Goal: Find contact information: Find contact information

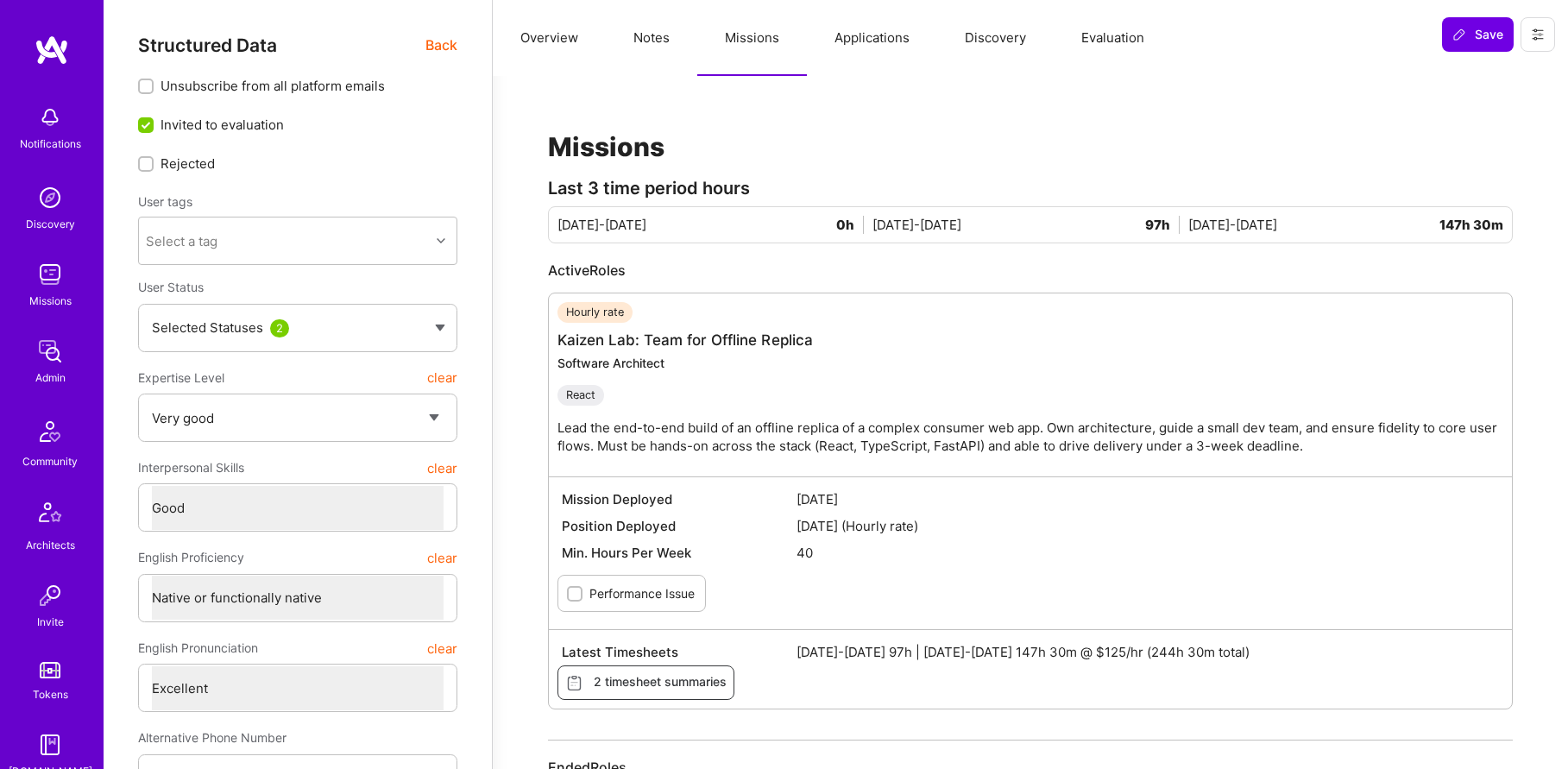
select select "5"
select select "4"
select select "7"
select select "US"
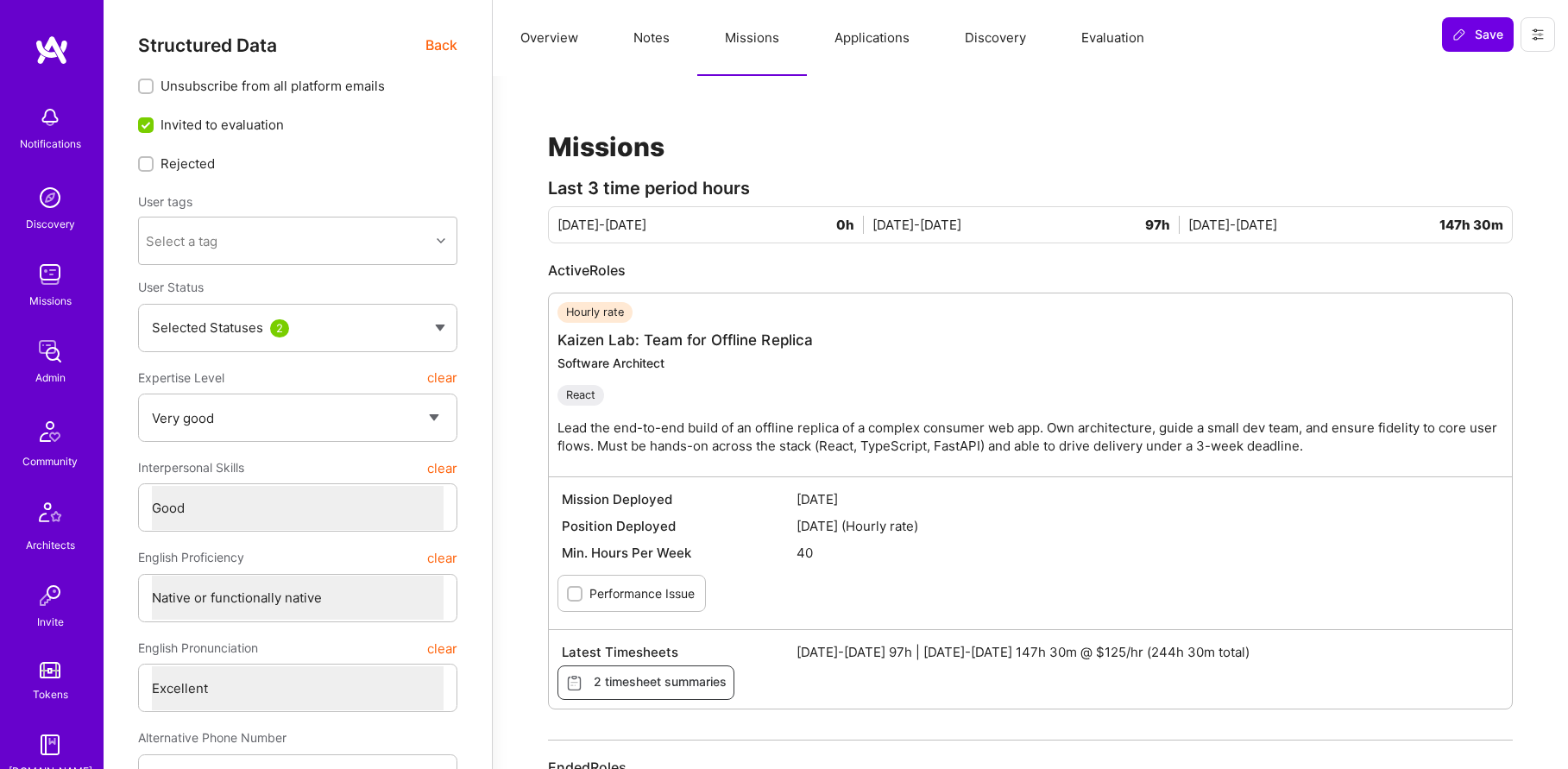
select select "Right Now"
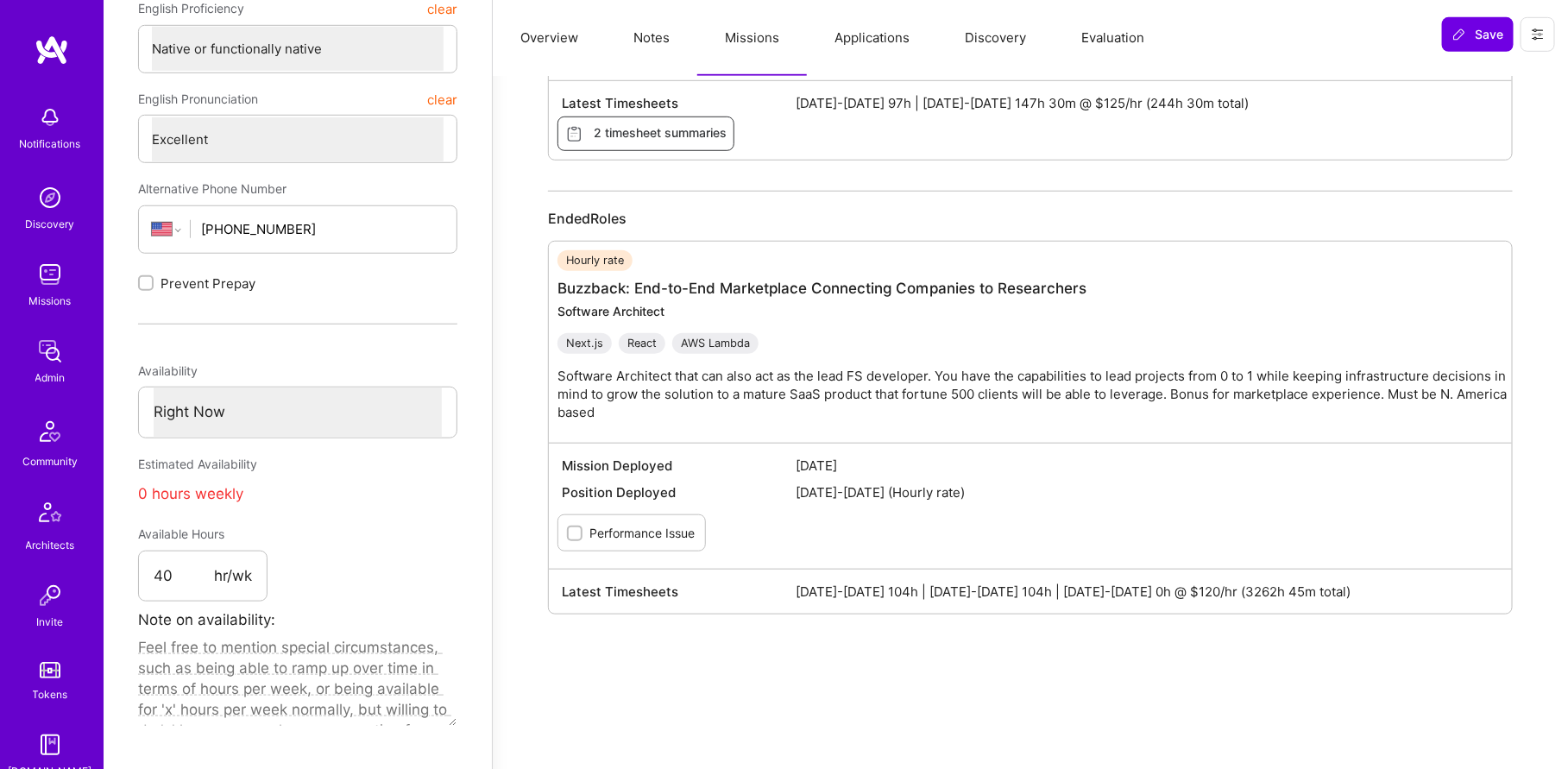
click at [51, 338] on img at bounding box center [49, 351] width 35 height 35
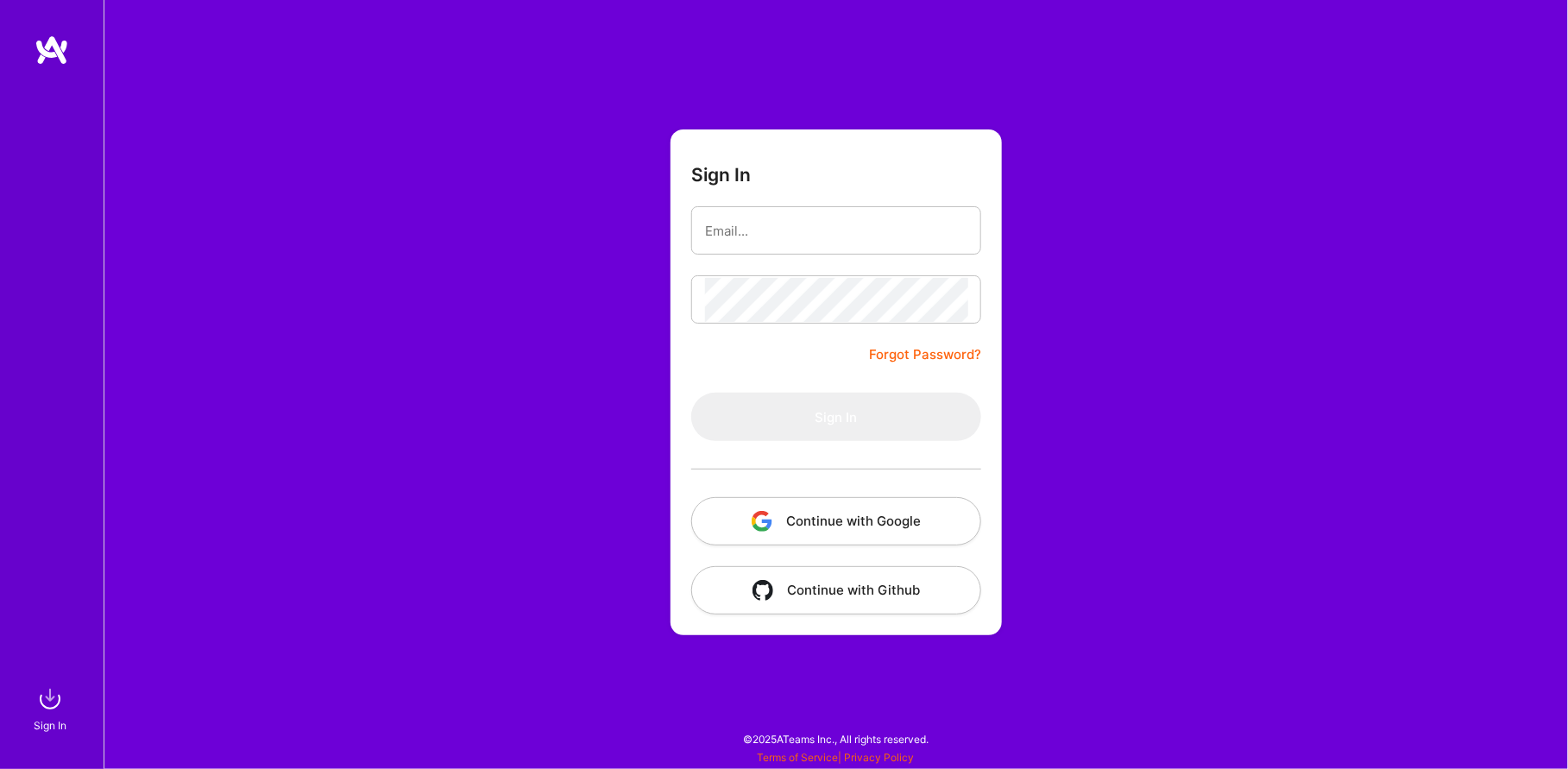
click at [248, 259] on div "Sign In Forgot Password? Sign In Continue with Google Continue with Github" at bounding box center [835, 384] width 1464 height 769
click at [838, 541] on button "Continue with Google" at bounding box center [836, 522] width 290 height 49
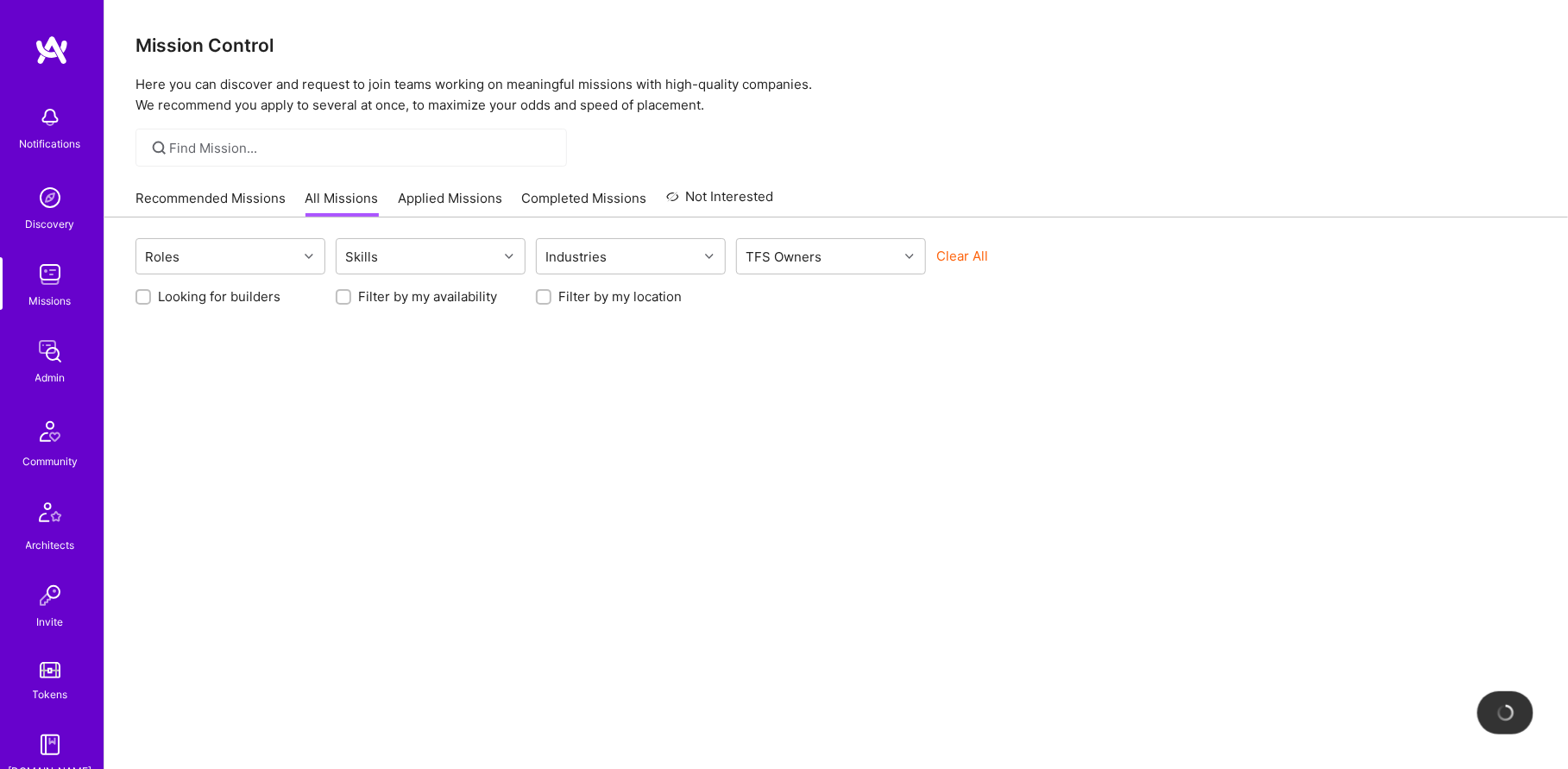
click at [42, 361] on img at bounding box center [49, 351] width 35 height 35
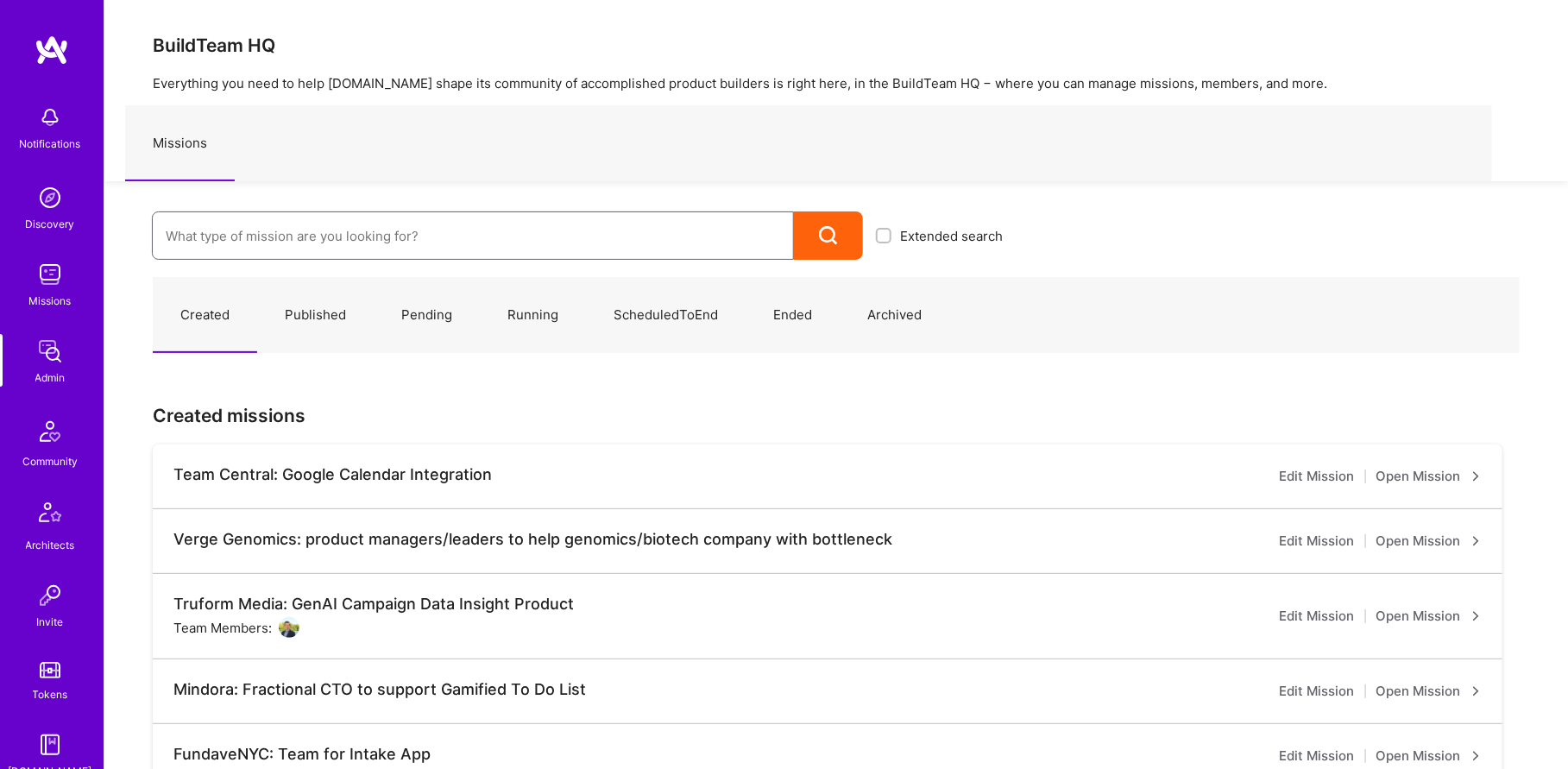
click at [245, 217] on input at bounding box center [473, 235] width 614 height 44
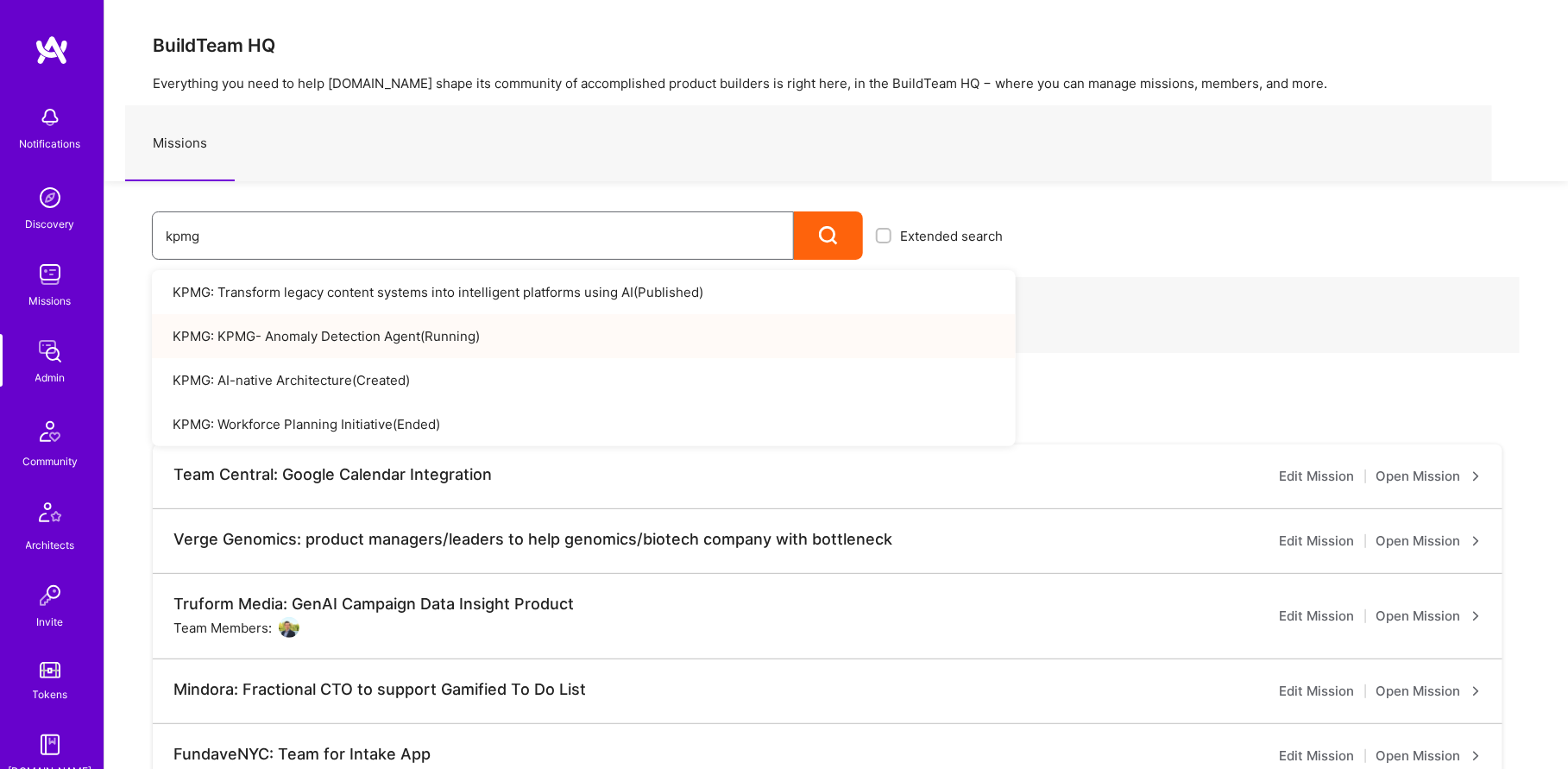
type input "kpmg"
click at [331, 344] on link "KPMG: KPMG- Anomaly Detection Agent ( Running )" at bounding box center [584, 336] width 864 height 44
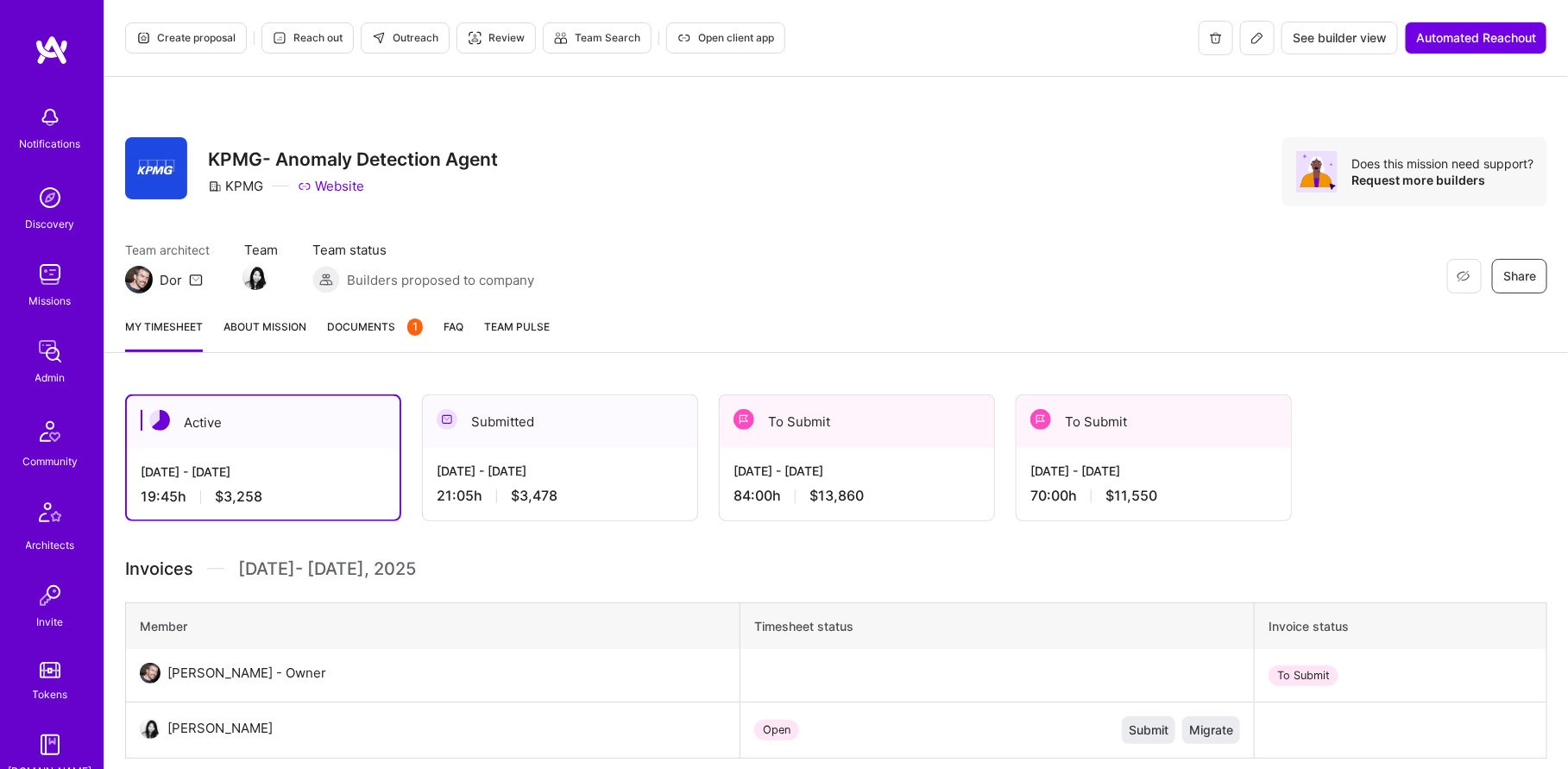
click at [1043, 441] on div "To Submit" at bounding box center [1154, 422] width 274 height 52
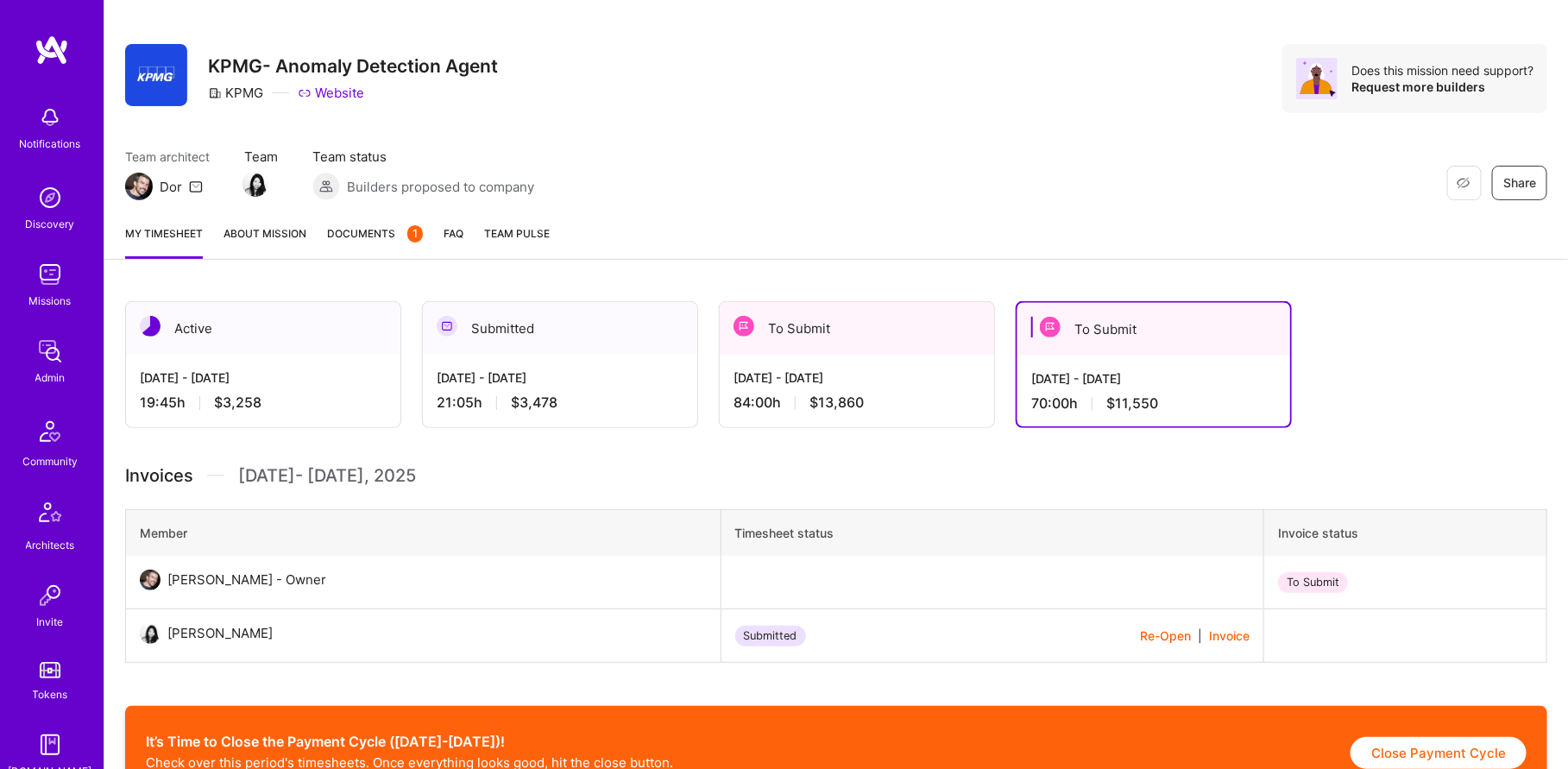
scroll to position [104, 0]
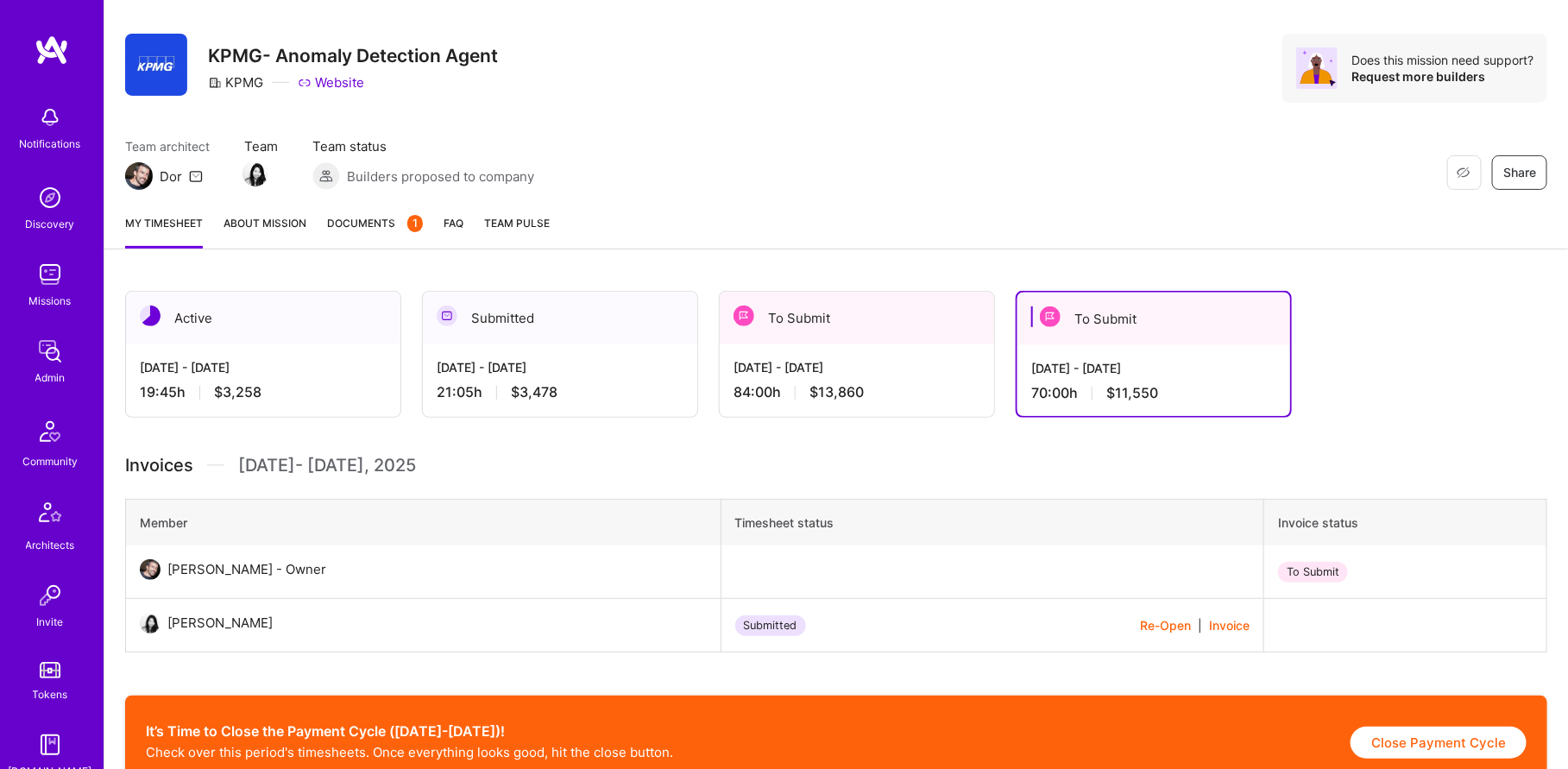
click at [897, 384] on div "84:00 h $13,860" at bounding box center [857, 392] width 246 height 18
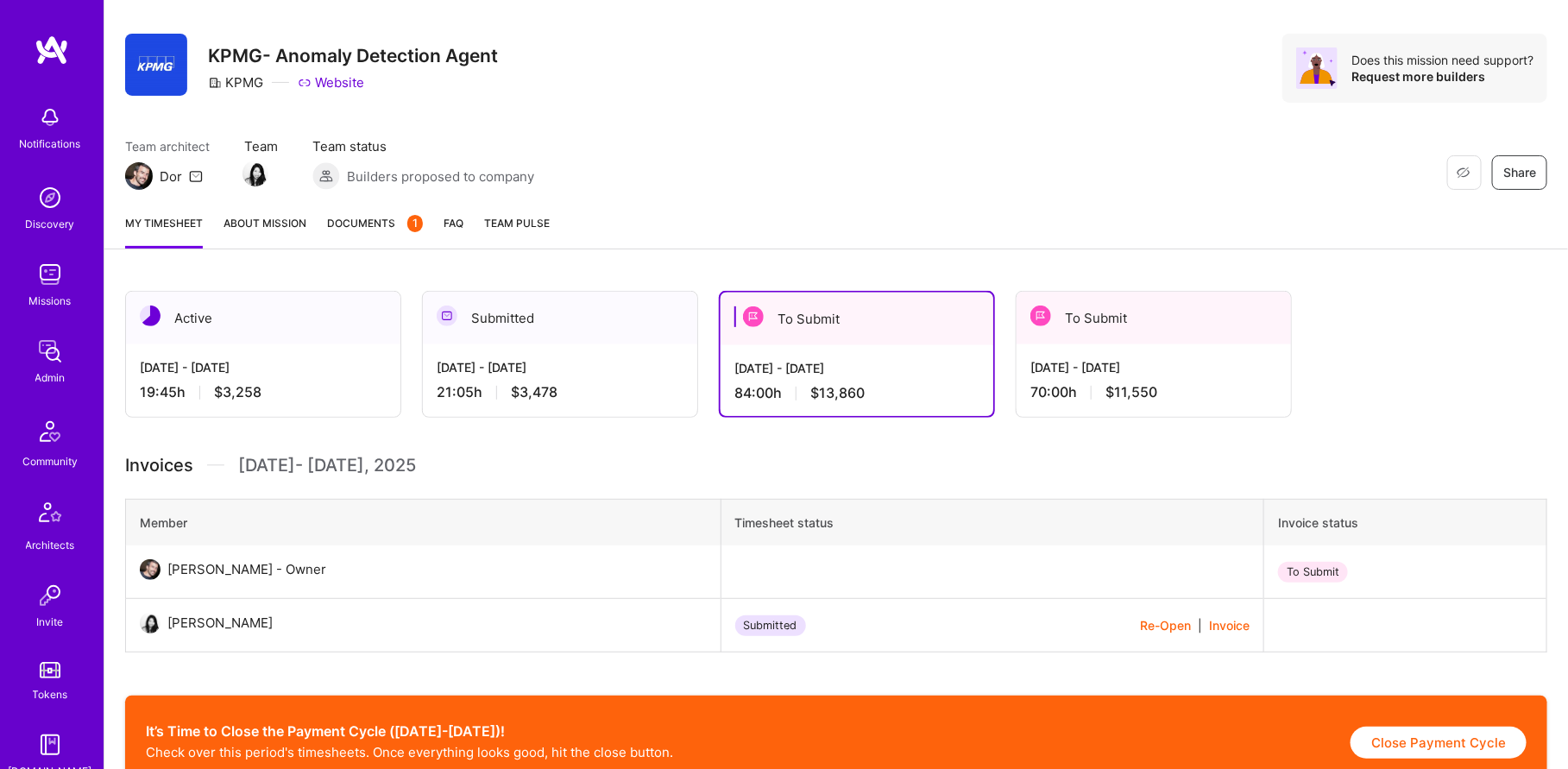
click at [48, 369] on div "Admin" at bounding box center [50, 377] width 30 height 18
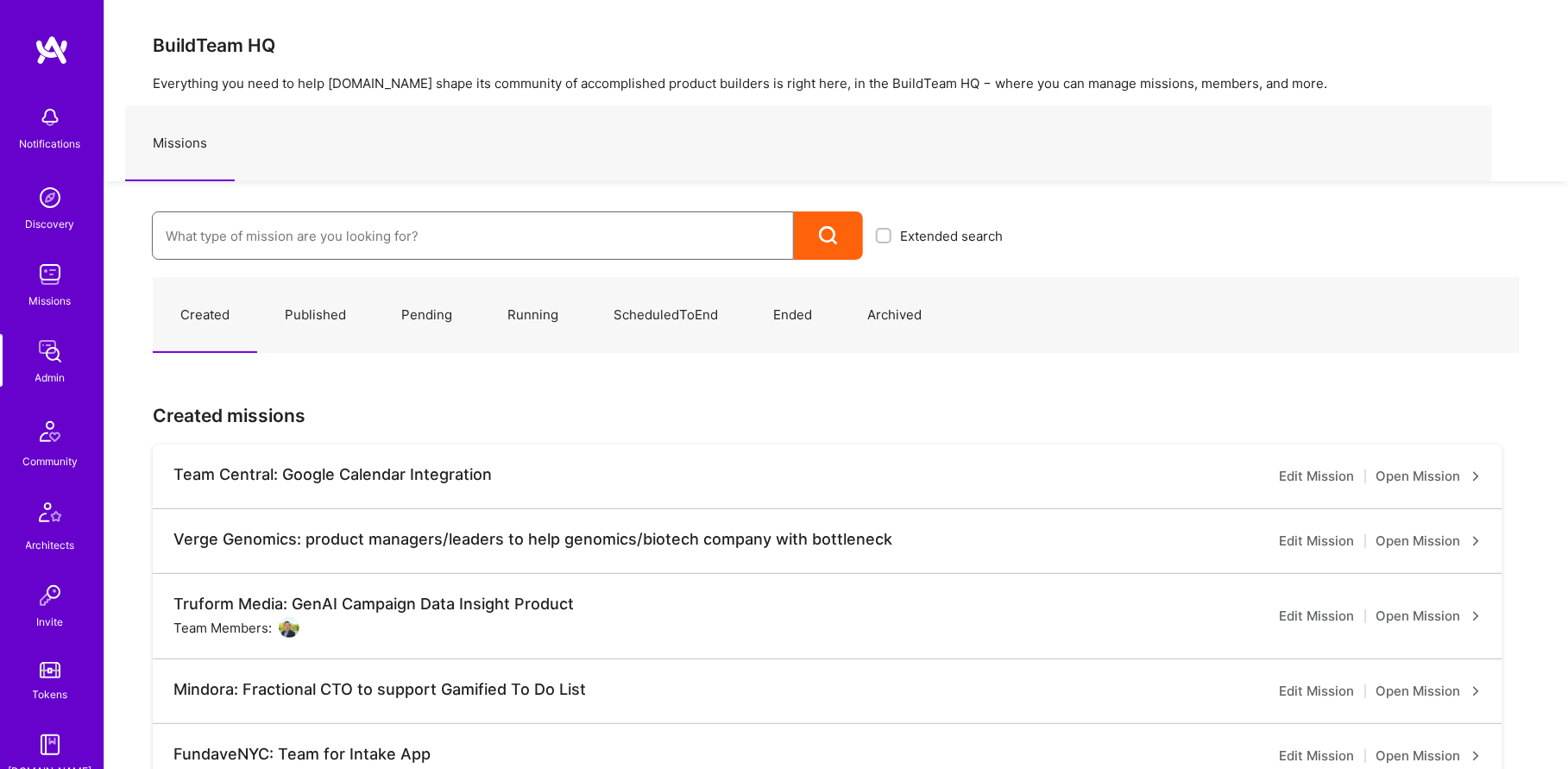
click at [276, 235] on input at bounding box center [473, 235] width 614 height 44
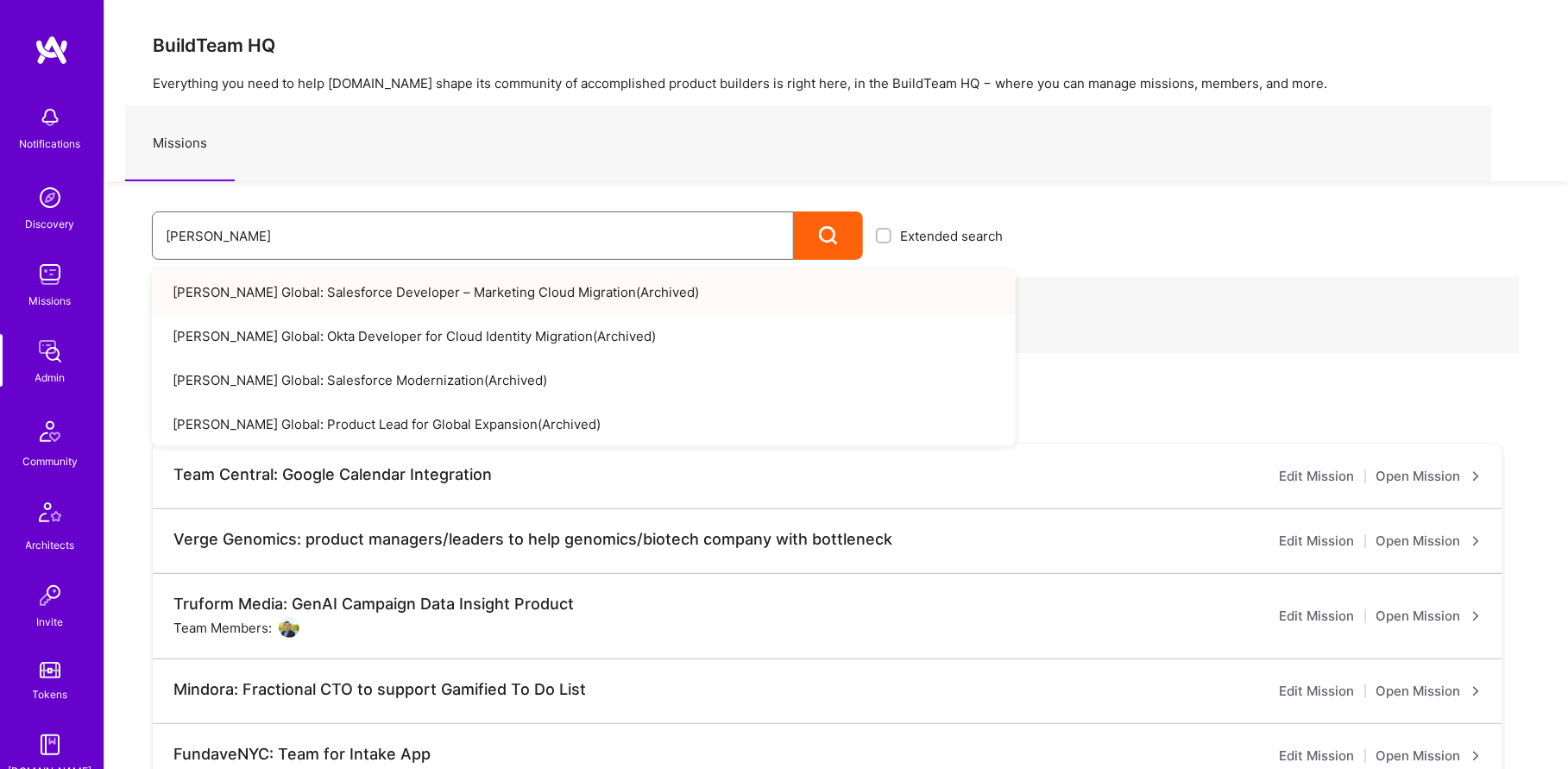
type input "[PERSON_NAME]"
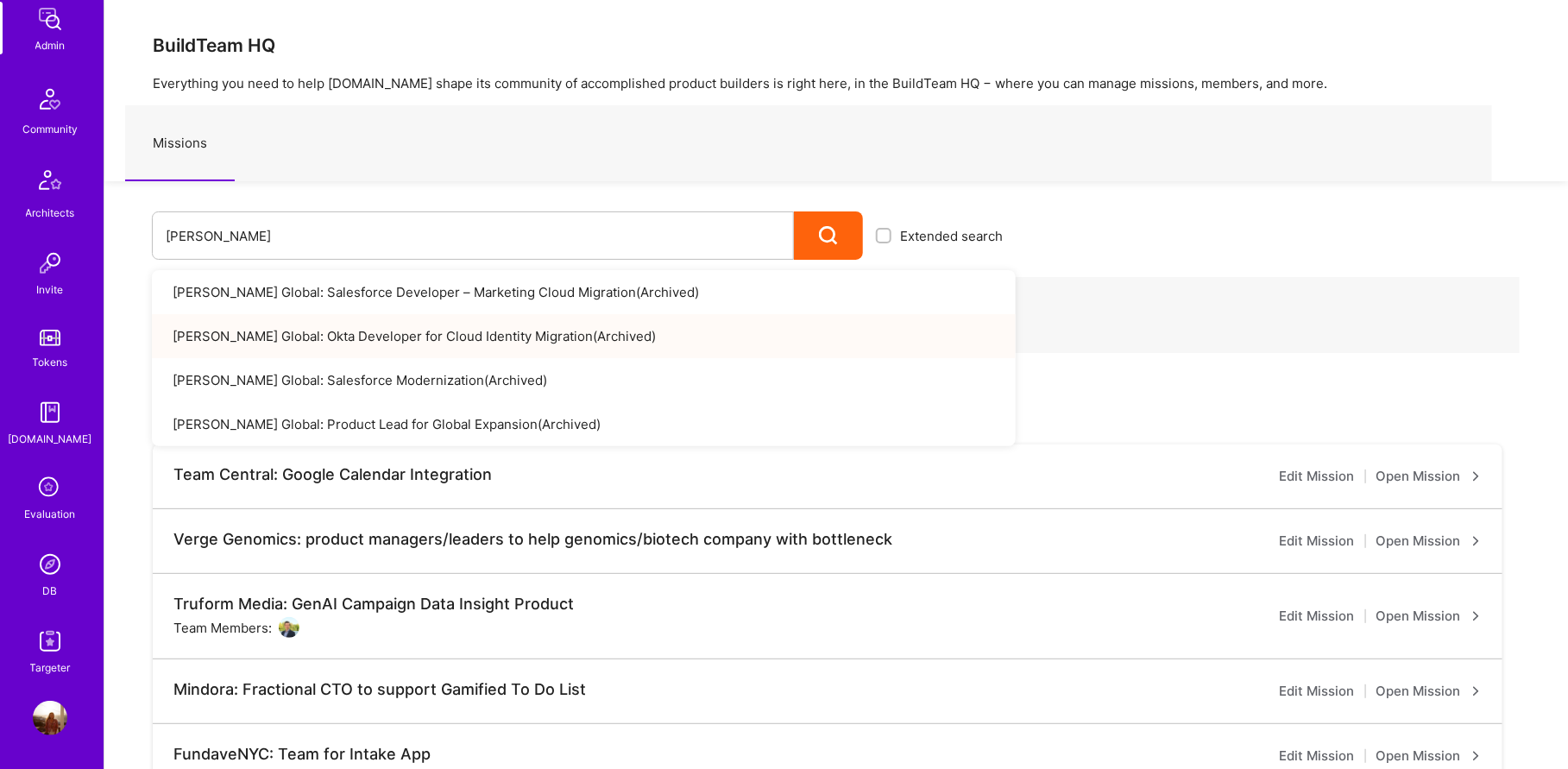
click at [53, 553] on img at bounding box center [49, 564] width 35 height 35
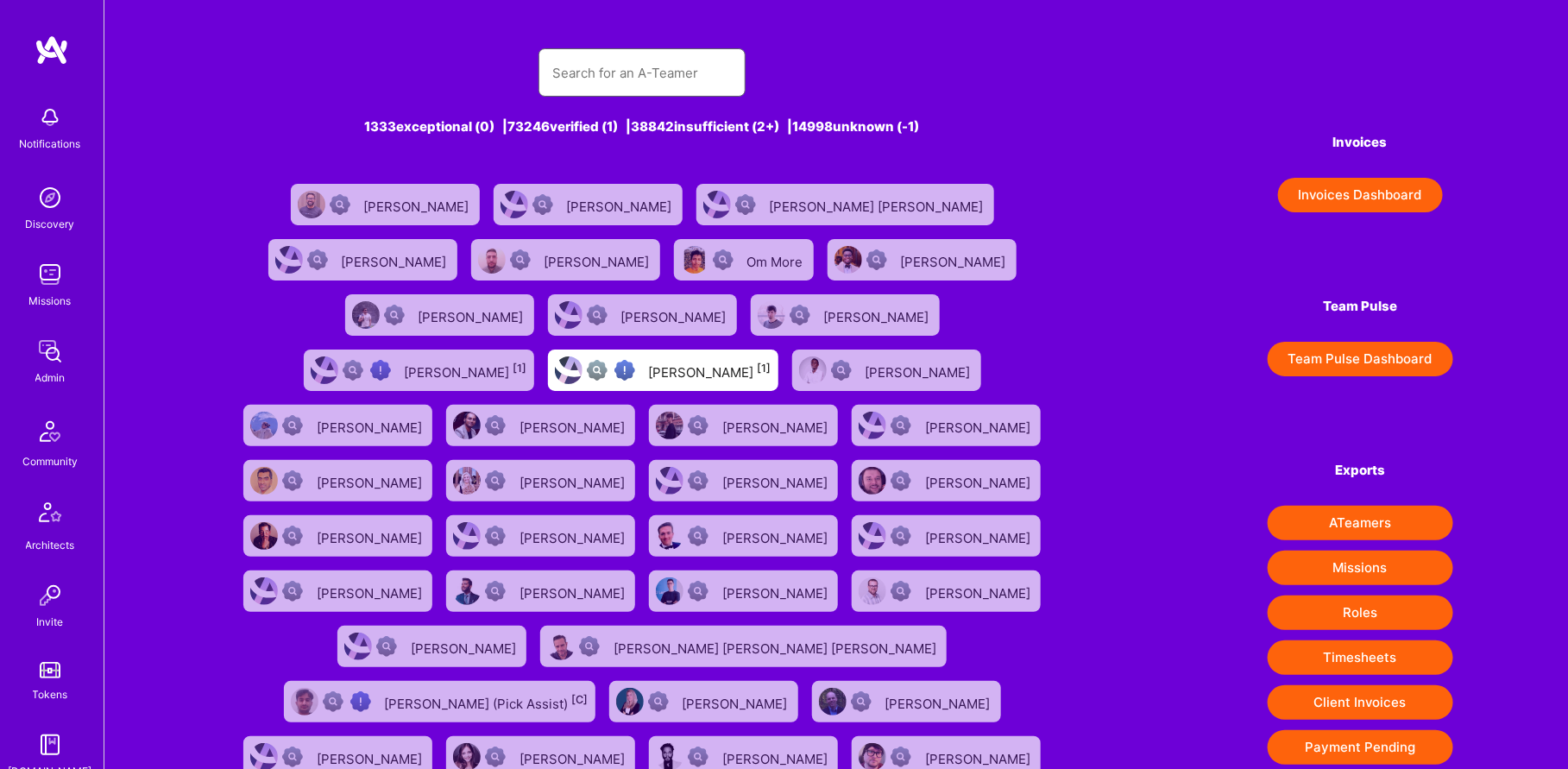
click at [660, 64] on input "text" at bounding box center [642, 73] width 179 height 44
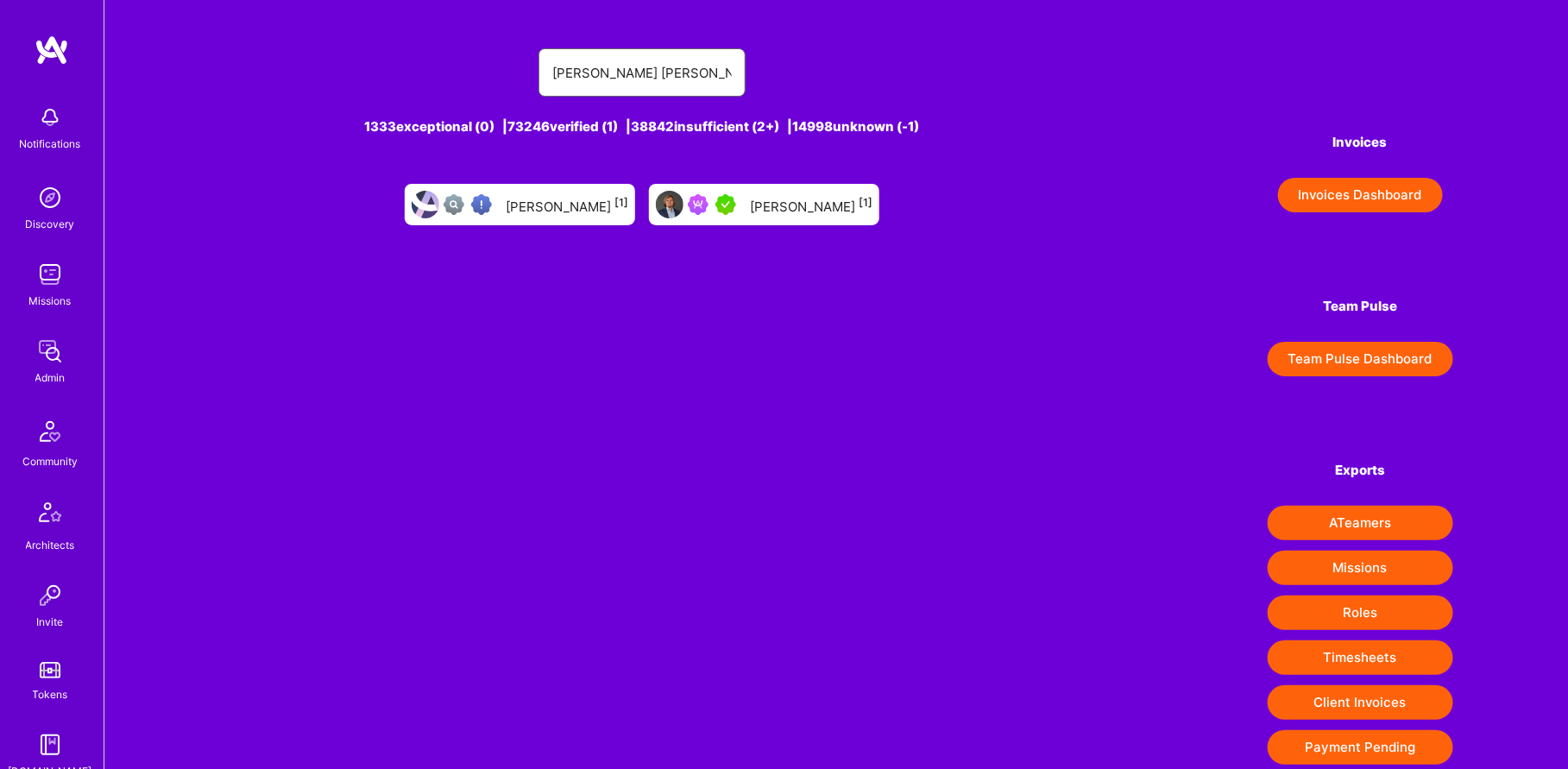
type input "[PERSON_NAME] [PERSON_NAME]"
click at [819, 209] on div "[PERSON_NAME] [1]" at bounding box center [811, 204] width 122 height 22
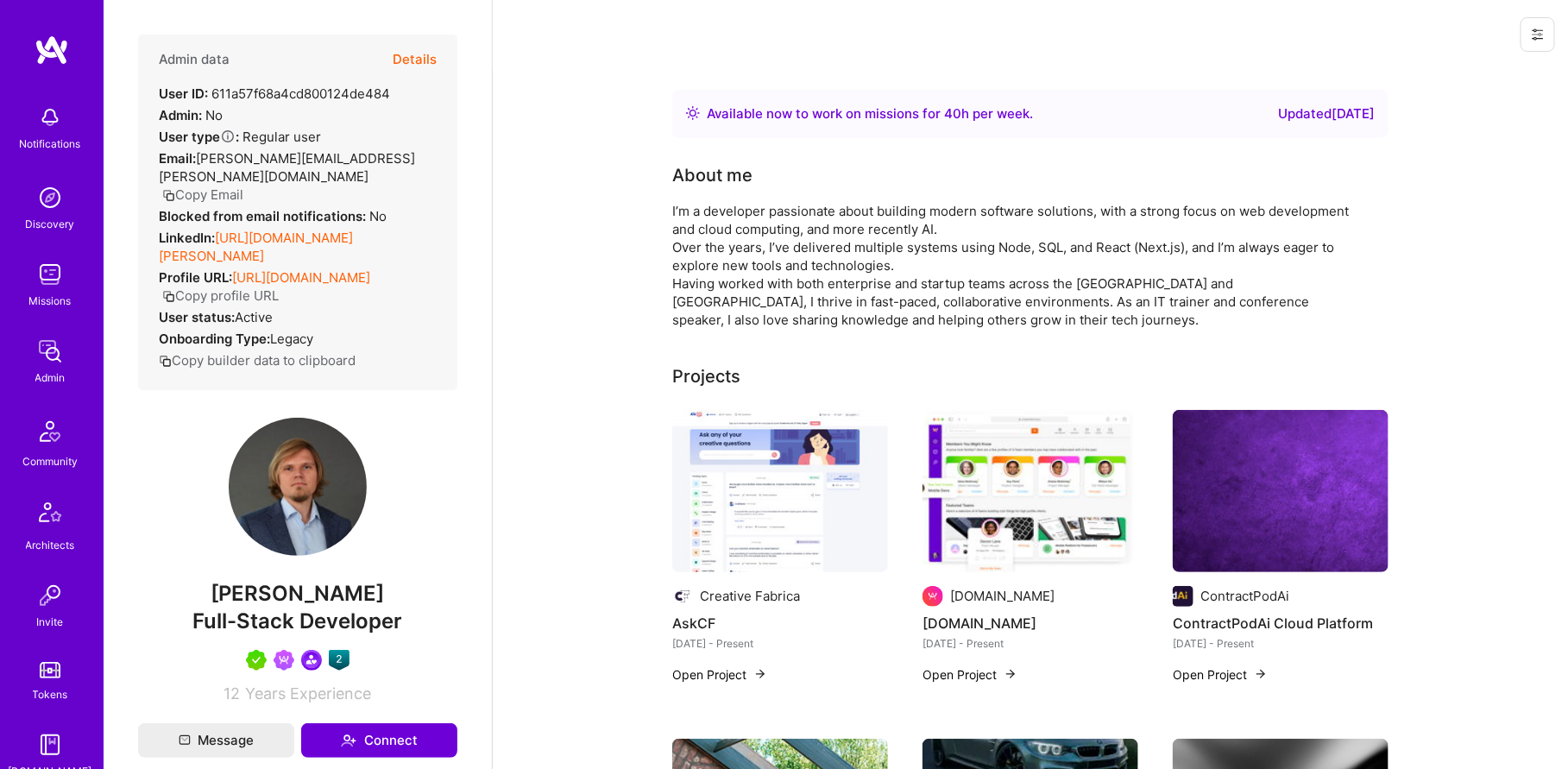
click at [220, 186] on button "Copy Email" at bounding box center [203, 194] width 81 height 18
